Goal: Information Seeking & Learning: Compare options

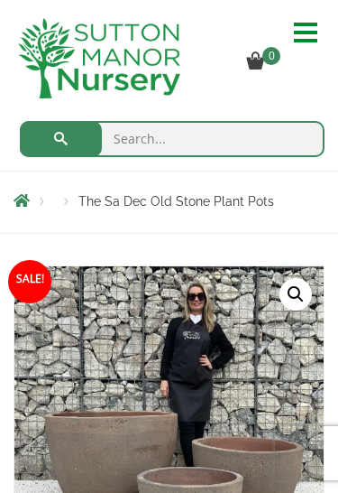
click at [303, 39] on hr at bounding box center [305, 41] width 23 height 4
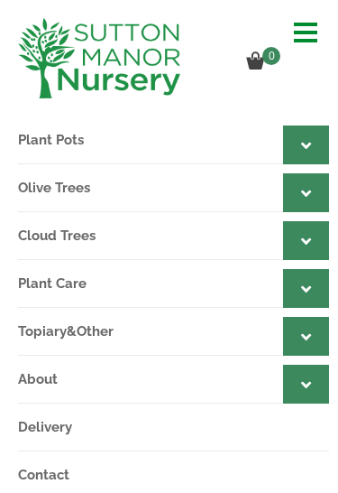
click at [309, 195] on icon at bounding box center [306, 193] width 10 height 16
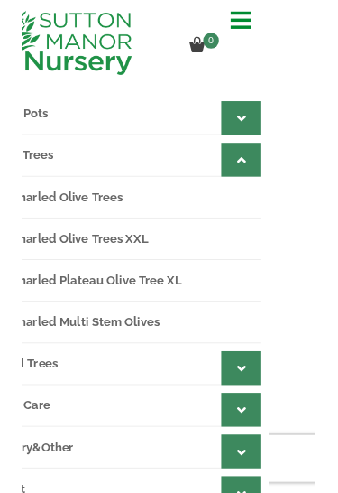
scroll to position [7, 54]
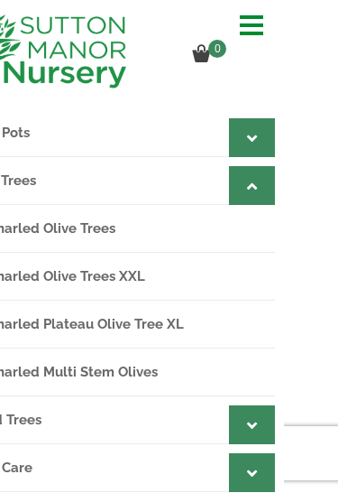
click at [253, 138] on icon at bounding box center [252, 138] width 10 height 16
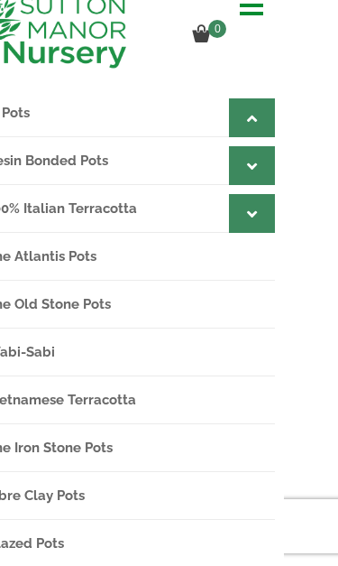
scroll to position [43, 54]
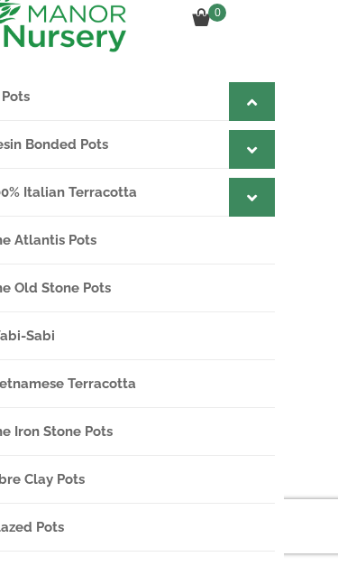
click at [257, 153] on div at bounding box center [252, 149] width 46 height 39
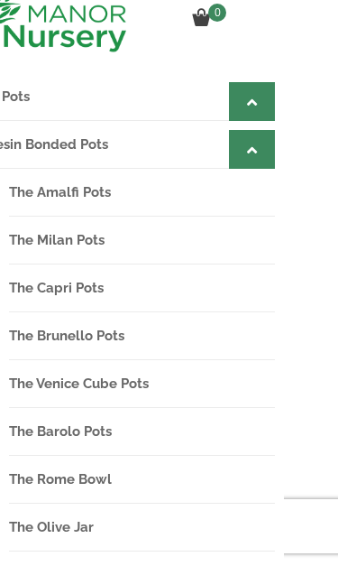
click at [61, 144] on link "Resin Bonded Pots" at bounding box center [130, 145] width 289 height 48
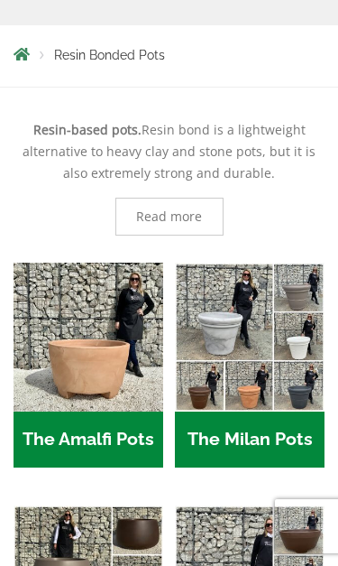
scroll to position [290, 0]
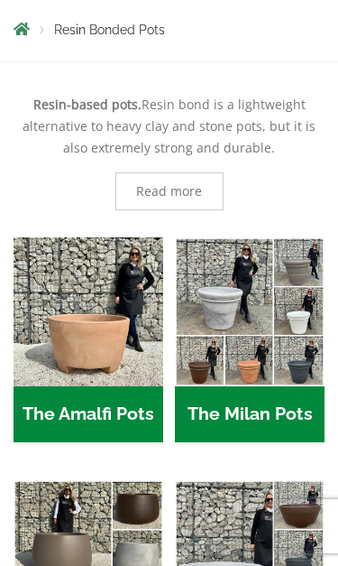
click at [174, 192] on span "Read more" at bounding box center [169, 191] width 66 height 13
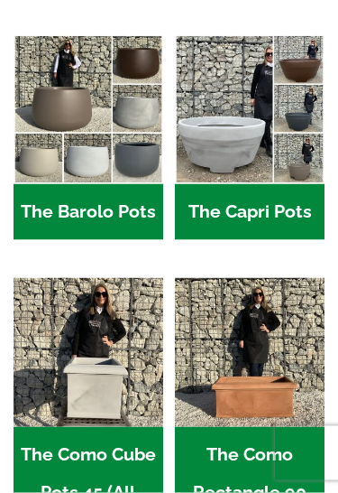
scroll to position [1609, 0]
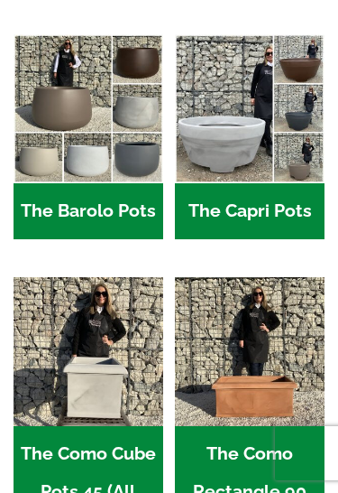
click at [280, 195] on h2 "The Capri Pots (34)" at bounding box center [250, 211] width 150 height 56
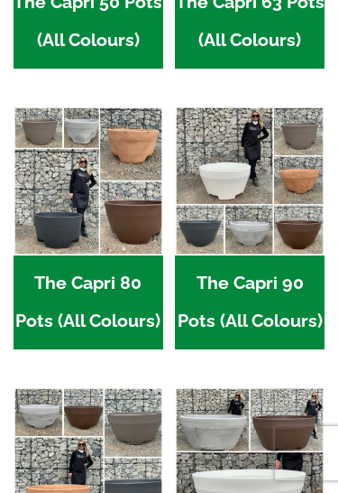
scroll to position [702, 0]
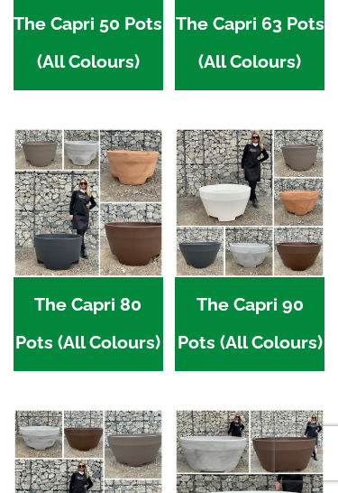
click at [87, 309] on h2 "The Capri 80 Pots (All Colours) (6)" at bounding box center [89, 324] width 150 height 94
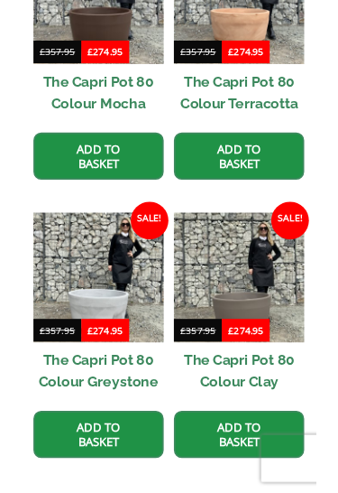
scroll to position [930, 0]
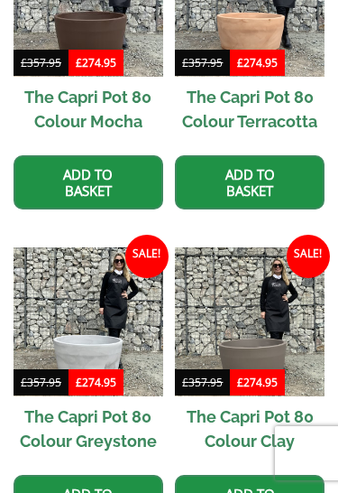
click at [103, 327] on img at bounding box center [89, 322] width 150 height 150
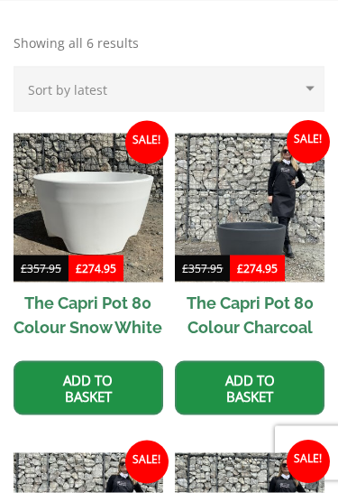
scroll to position [341, 0]
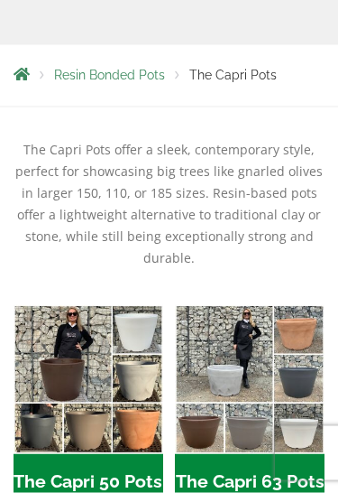
scroll to position [209, 0]
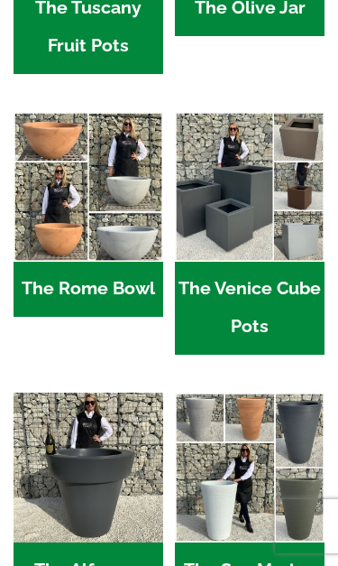
scroll to position [1782, 0]
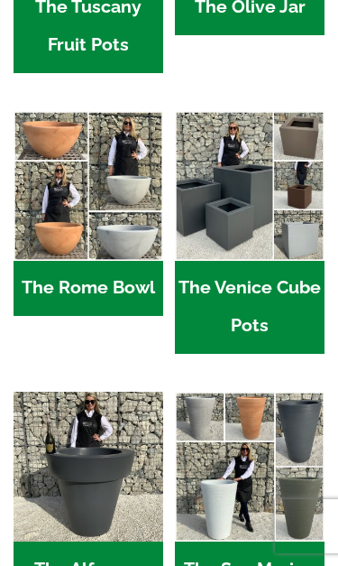
click at [110, 297] on h2 "The Rome Bowl (3)" at bounding box center [89, 289] width 150 height 56
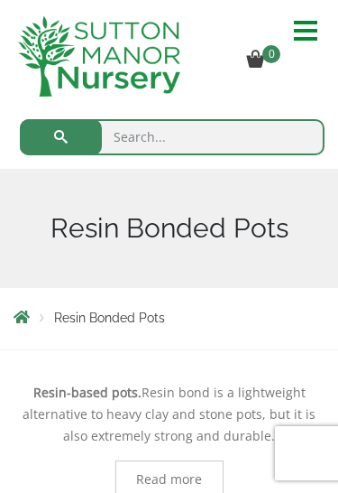
scroll to position [0, 0]
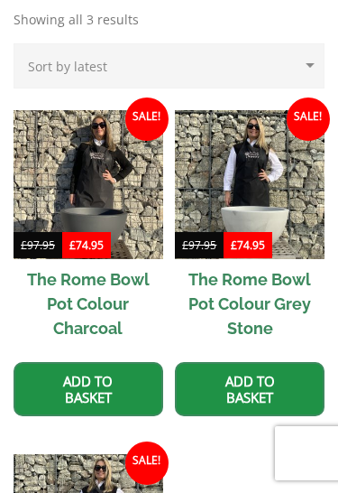
scroll to position [527, 0]
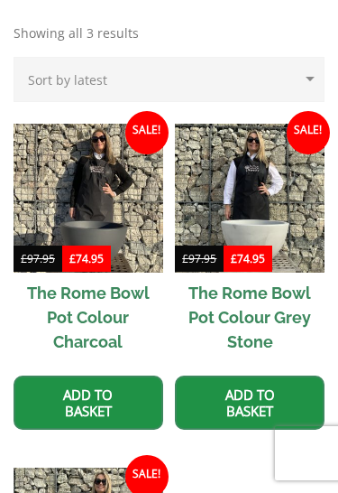
click at [264, 310] on h2 "The Rome Bowl Pot Colour Grey Stone" at bounding box center [250, 317] width 150 height 89
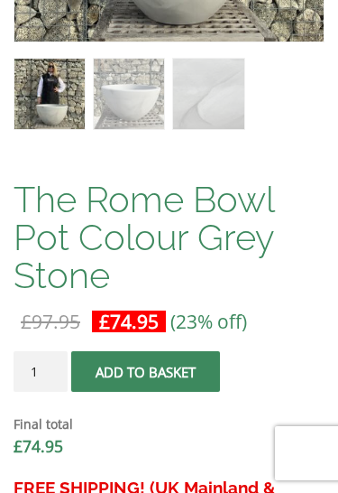
scroll to position [864, 0]
